Goal: Information Seeking & Learning: Learn about a topic

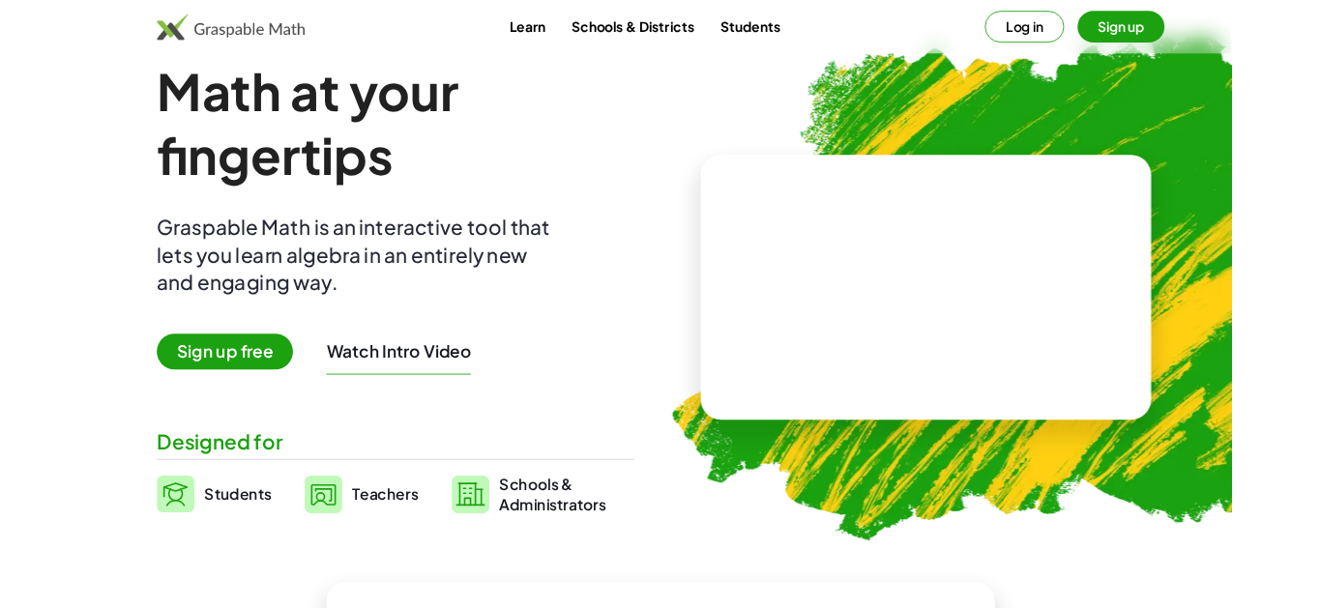
scroll to position [36, 0]
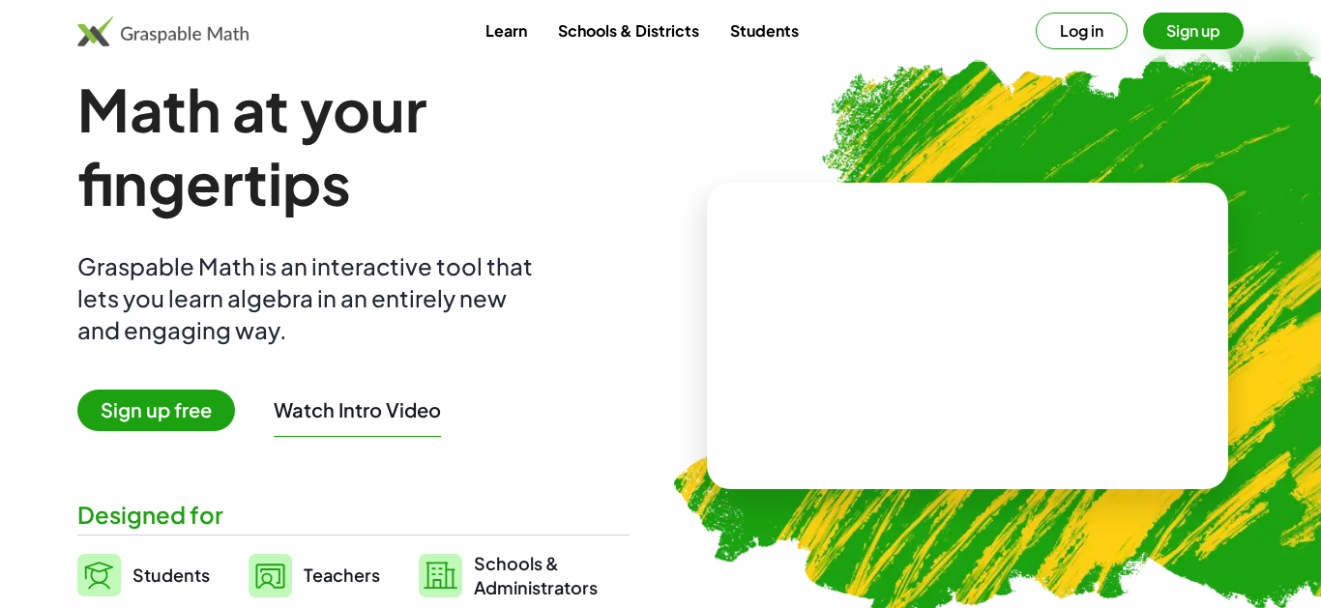
click at [188, 421] on span "Sign up free" at bounding box center [156, 411] width 158 height 42
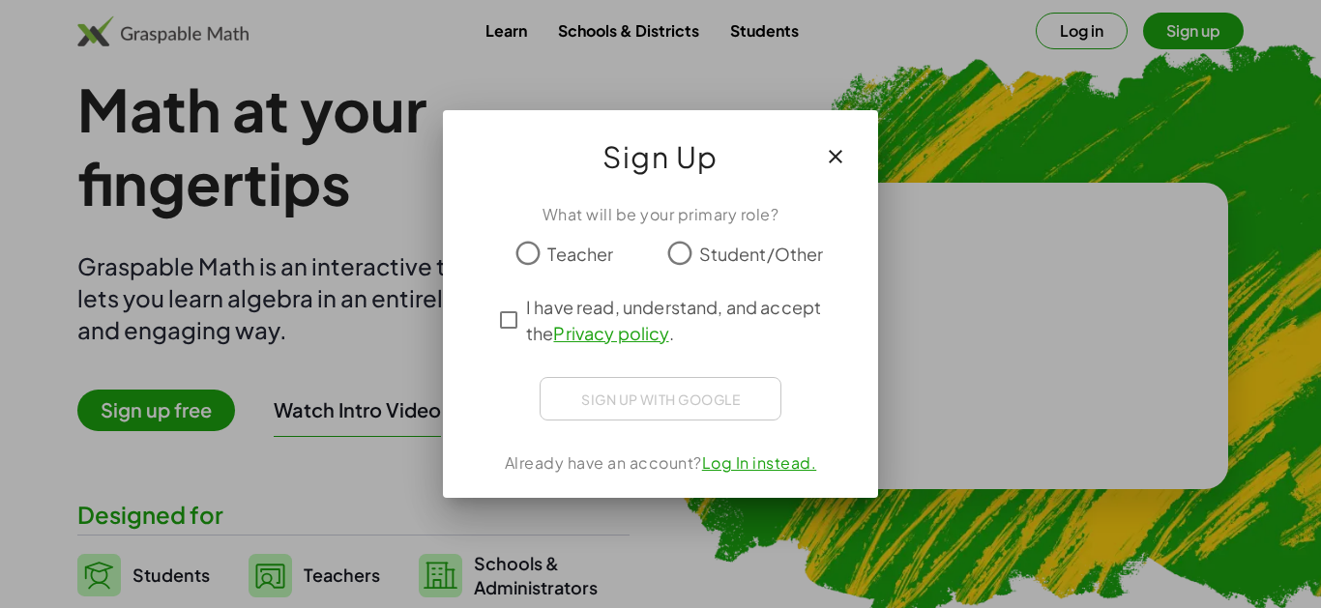
scroll to position [0, 0]
click at [735, 407] on div "Sign up with Google Sign in with Google Sign in with Google. Opens in new tab" at bounding box center [661, 399] width 242 height 44
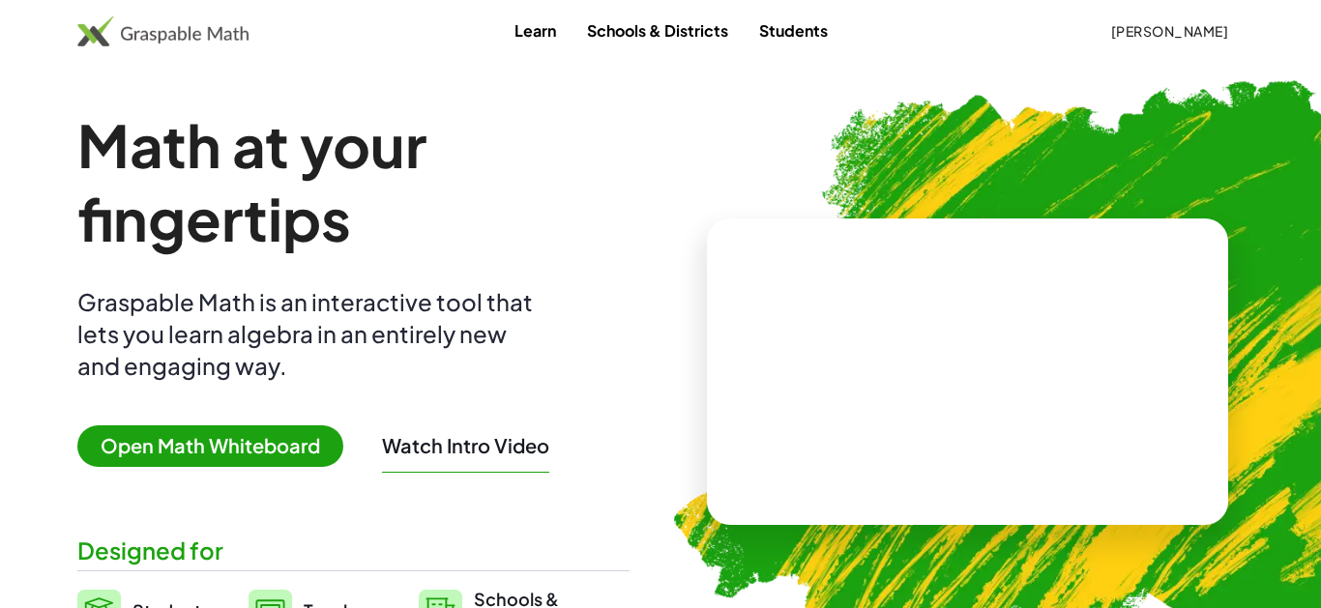
scroll to position [36, 0]
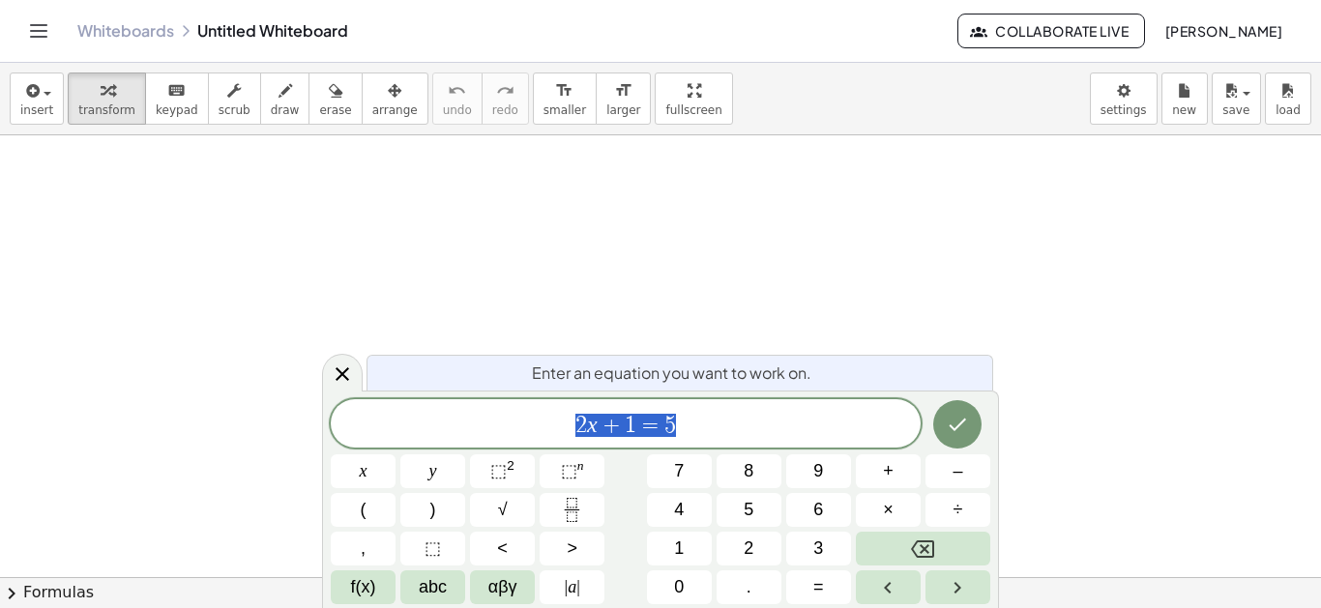
scroll to position [1, 0]
click at [848, 419] on span "2 x + 1 = 5" at bounding box center [626, 425] width 590 height 27
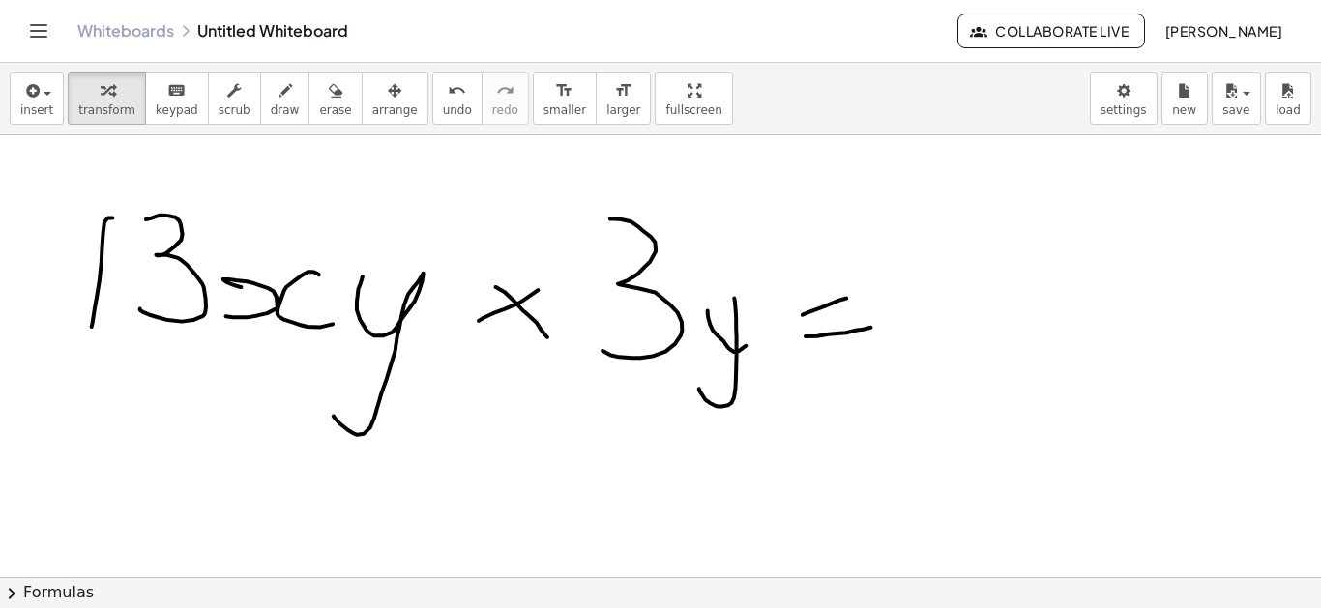
scroll to position [0, 0]
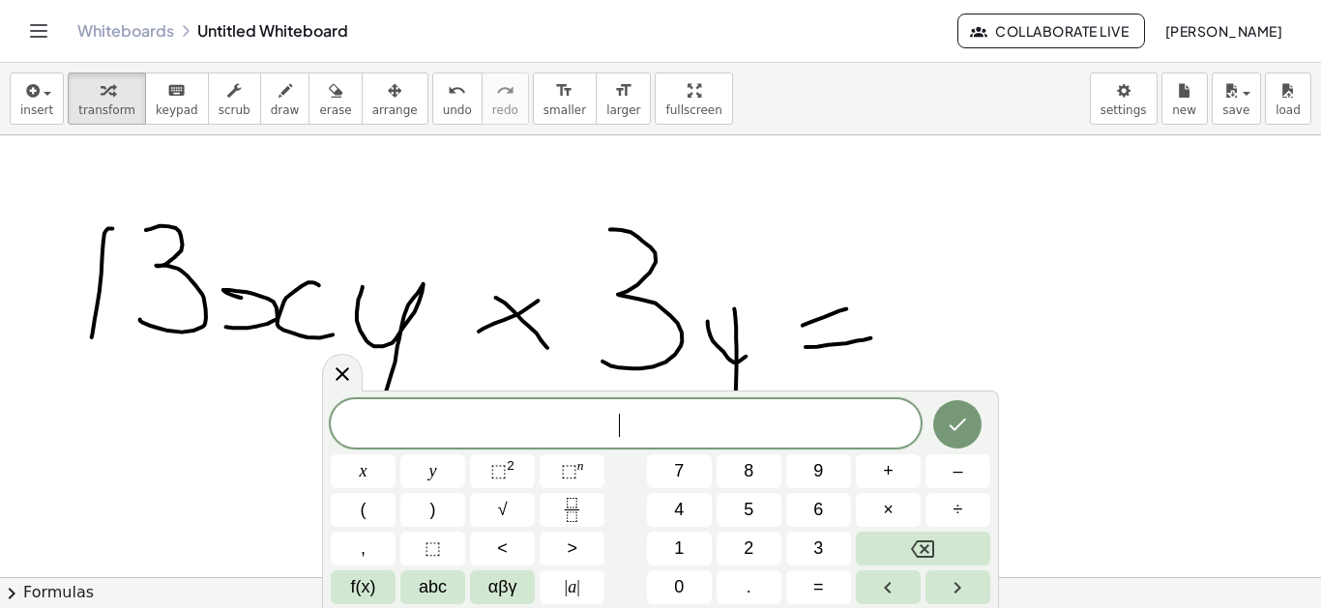
click at [443, 591] on span "abc" at bounding box center [433, 588] width 28 height 26
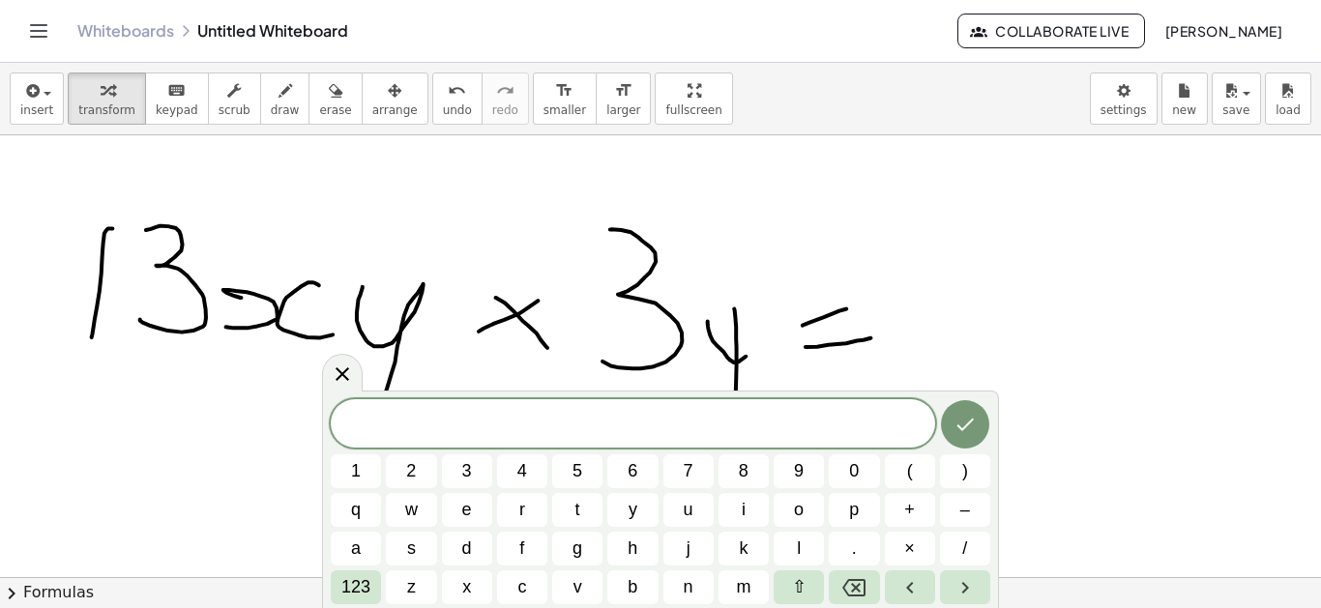
click at [375, 475] on button "1" at bounding box center [356, 472] width 50 height 34
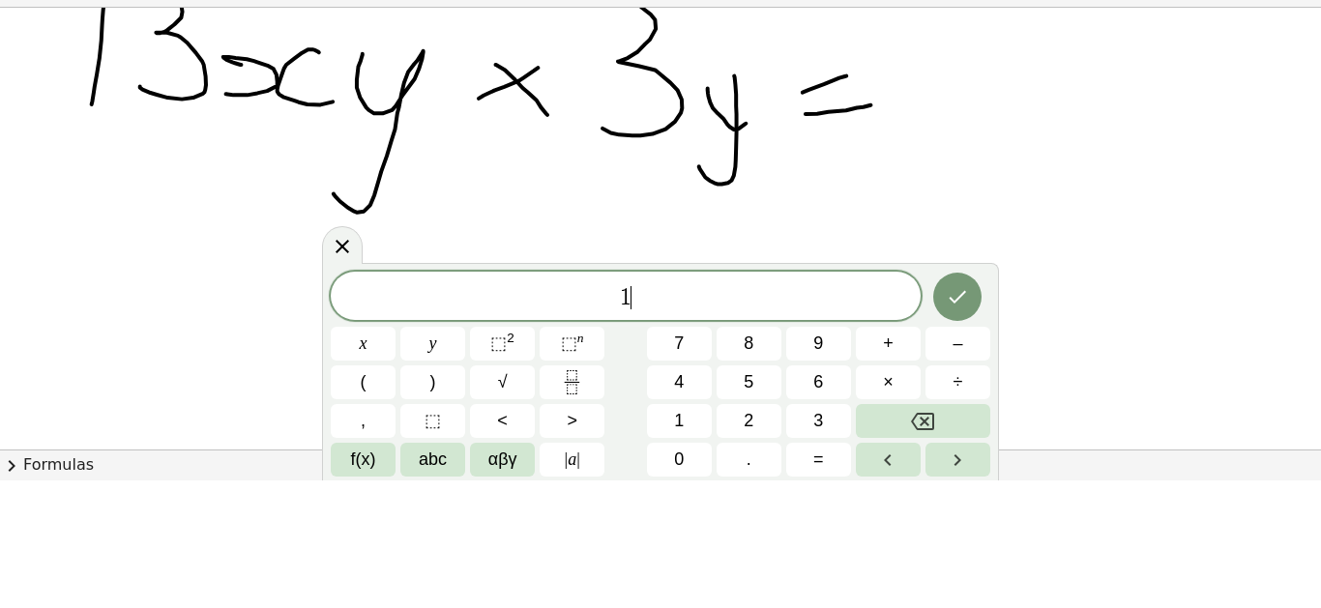
scroll to position [129, 0]
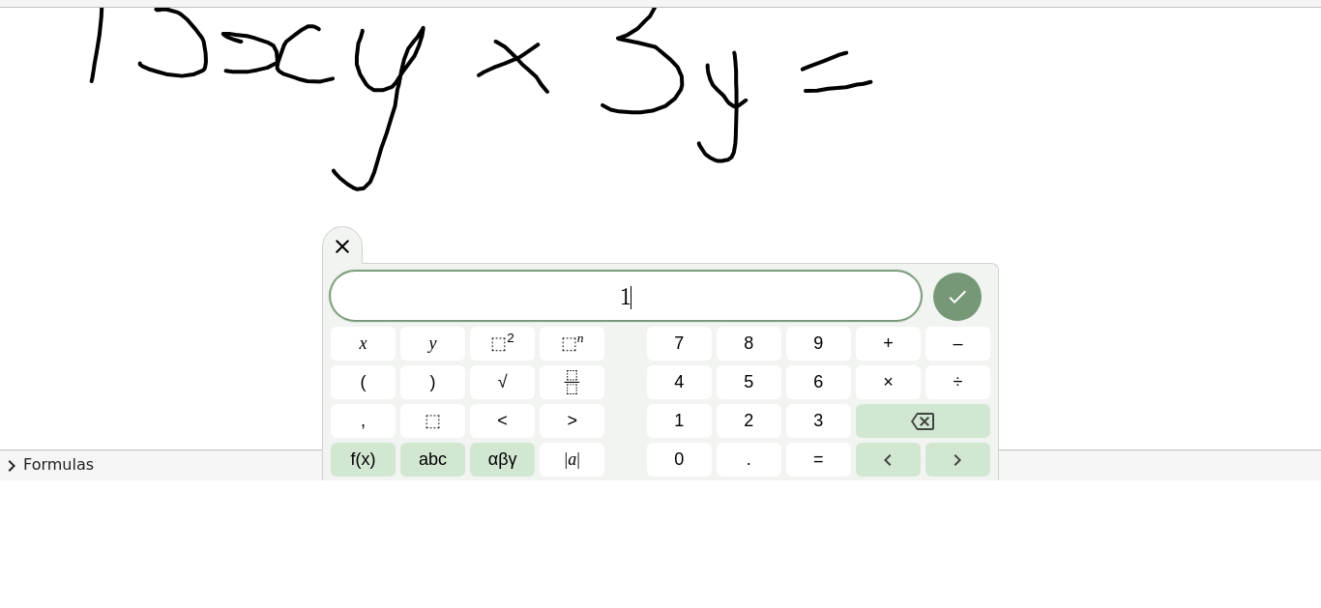
click at [782, 416] on span "1 ​" at bounding box center [626, 425] width 590 height 27
click at [782, 426] on span "1 ​" at bounding box center [626, 425] width 590 height 27
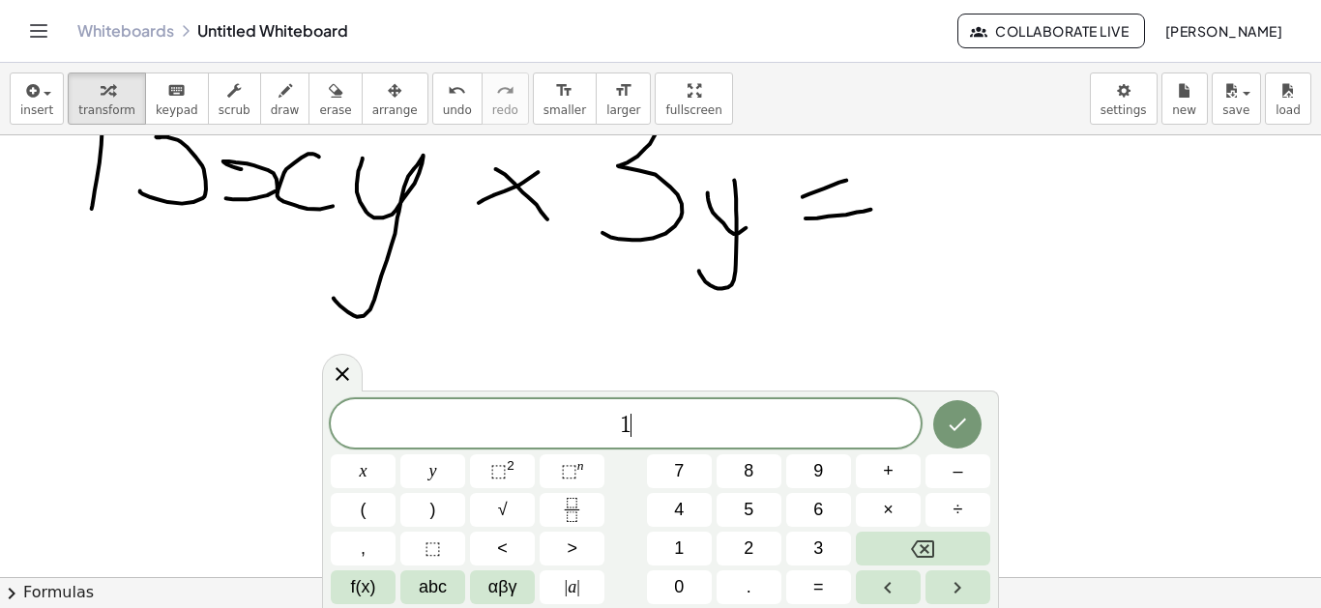
click at [817, 546] on span "3" at bounding box center [818, 549] width 10 height 26
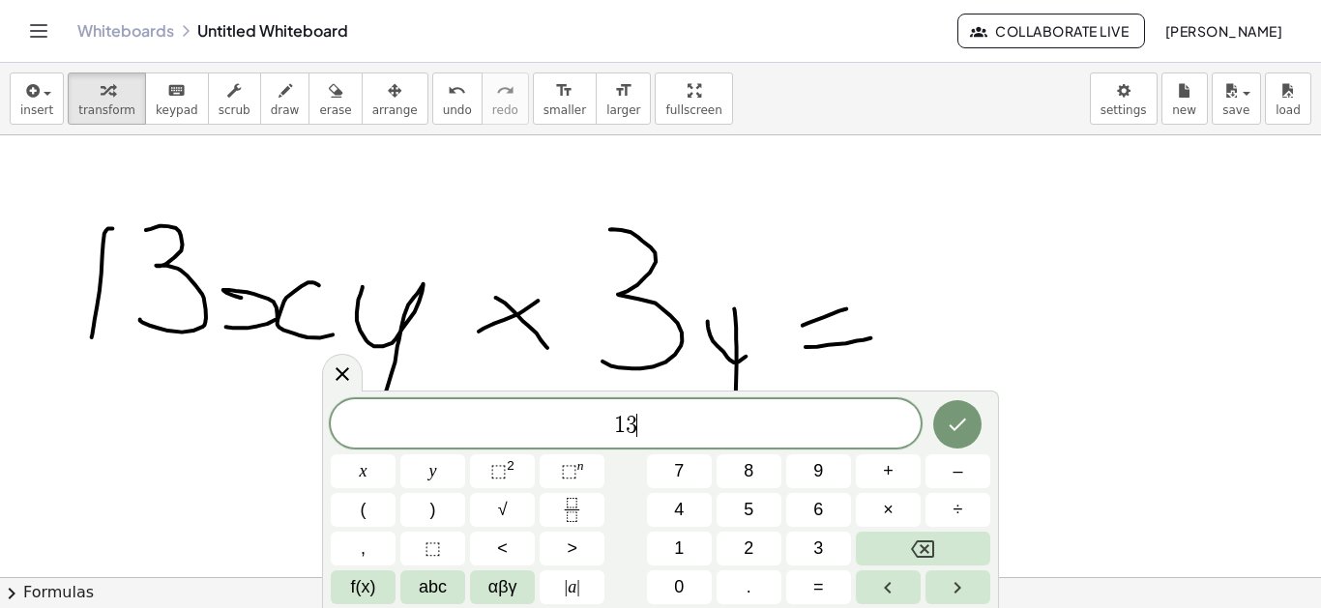
scroll to position [13, 0]
click at [369, 473] on button "x" at bounding box center [363, 472] width 65 height 34
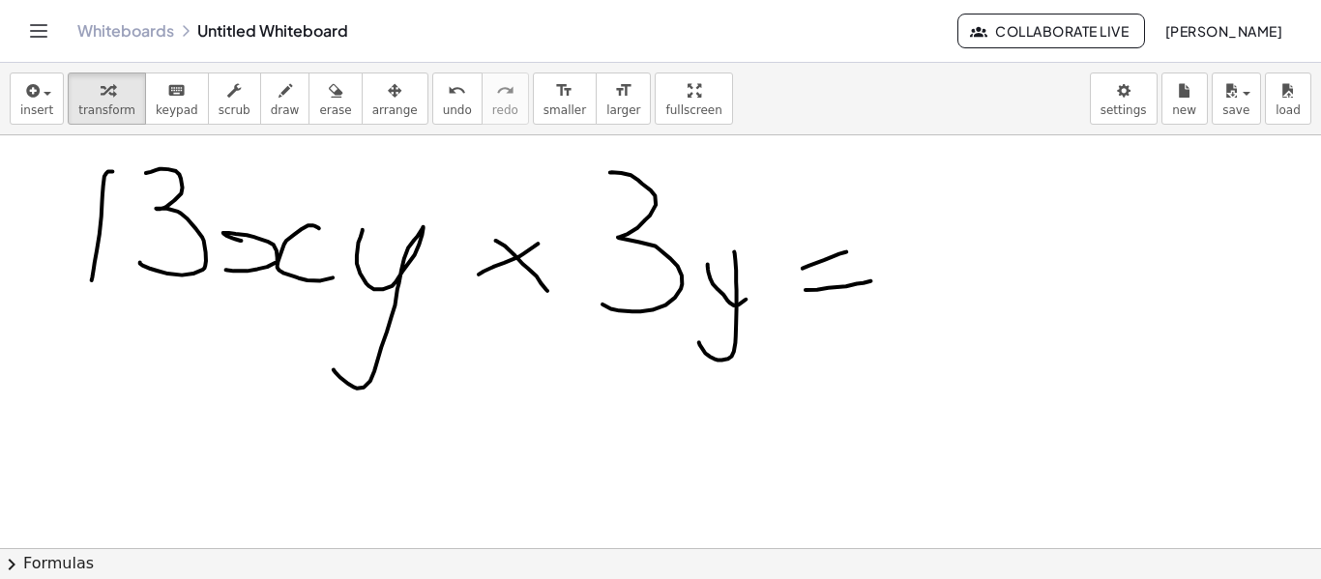
scroll to position [0, 0]
